Goal: Task Accomplishment & Management: Manage account settings

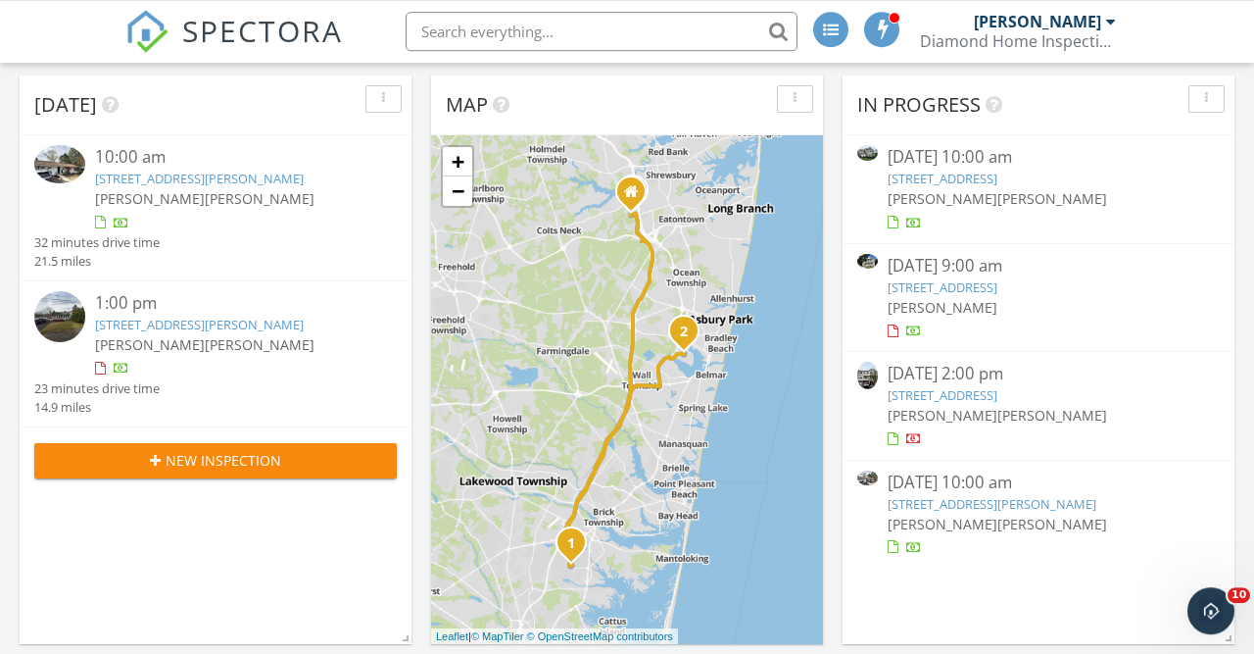
scroll to position [141, 0]
click at [997, 395] on link "[STREET_ADDRESS]" at bounding box center [943, 395] width 110 height 18
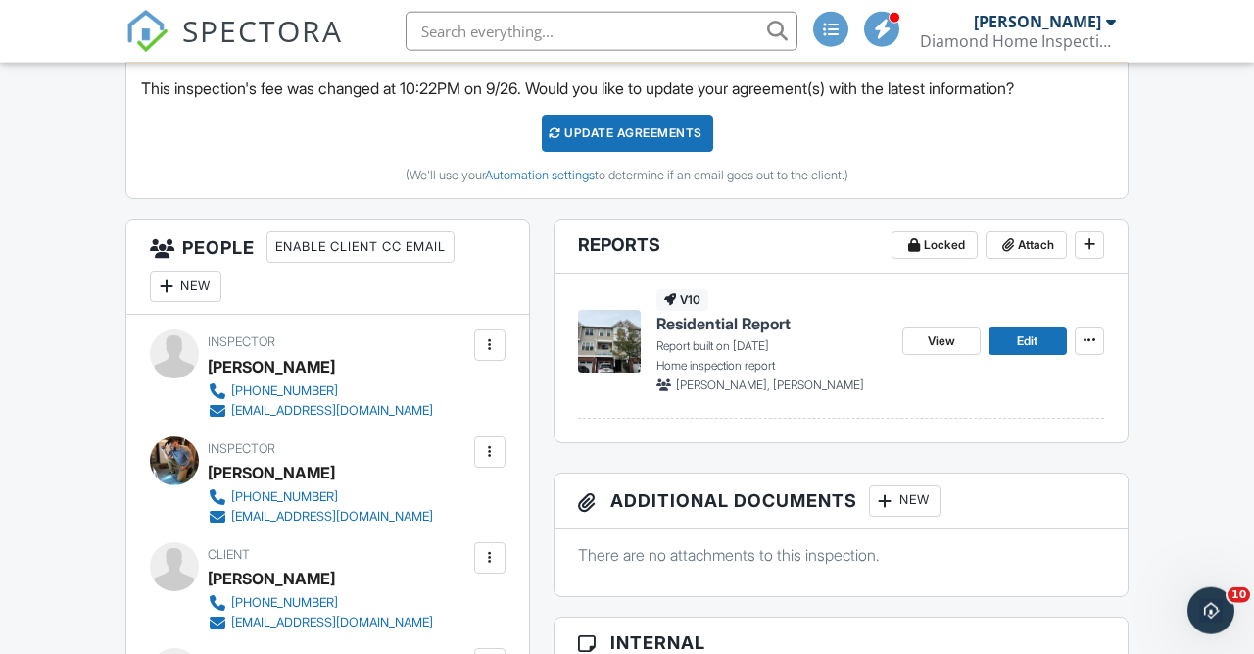
scroll to position [593, 0]
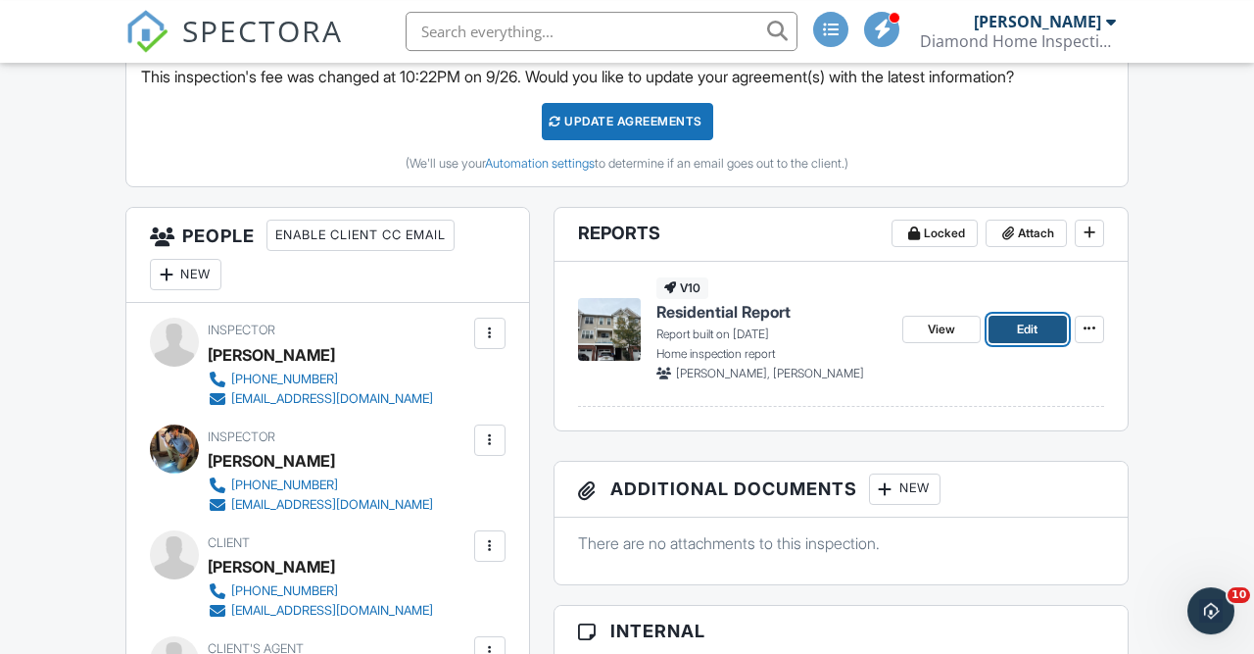
click at [1025, 332] on span "Edit" at bounding box center [1027, 329] width 21 height 20
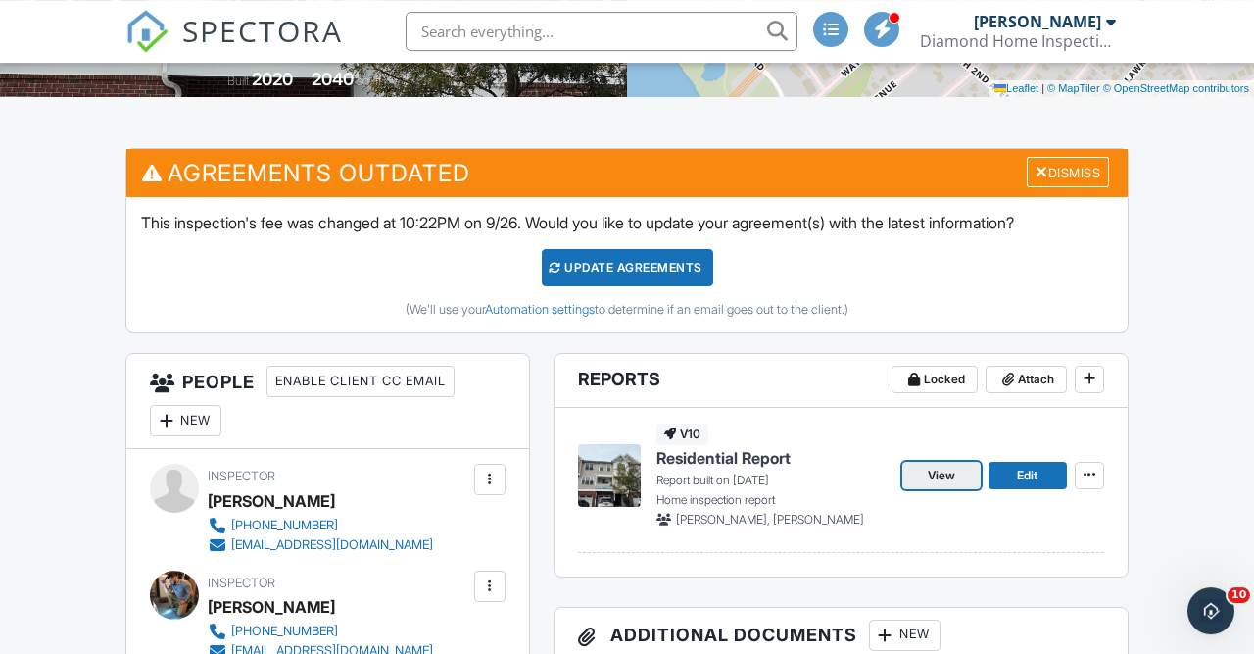
click at [949, 470] on span "View" at bounding box center [941, 475] width 27 height 20
